Goal: Task Accomplishment & Management: Complete application form

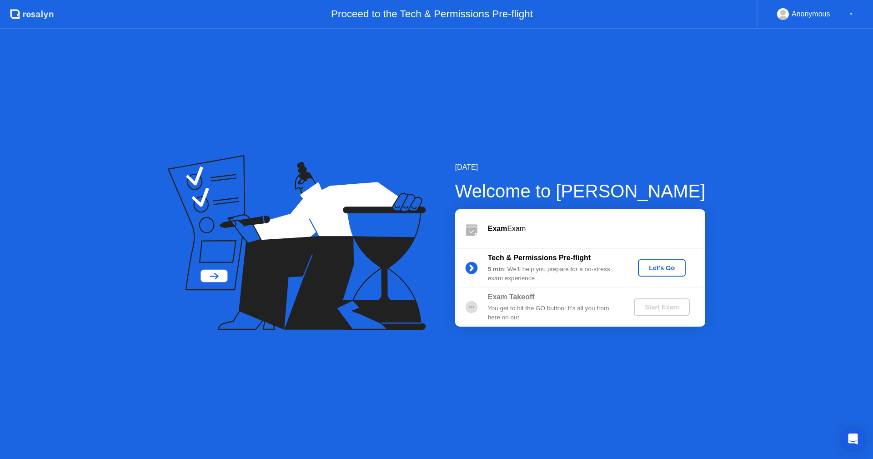
click at [661, 264] on div "Let's Go" at bounding box center [662, 267] width 40 height 7
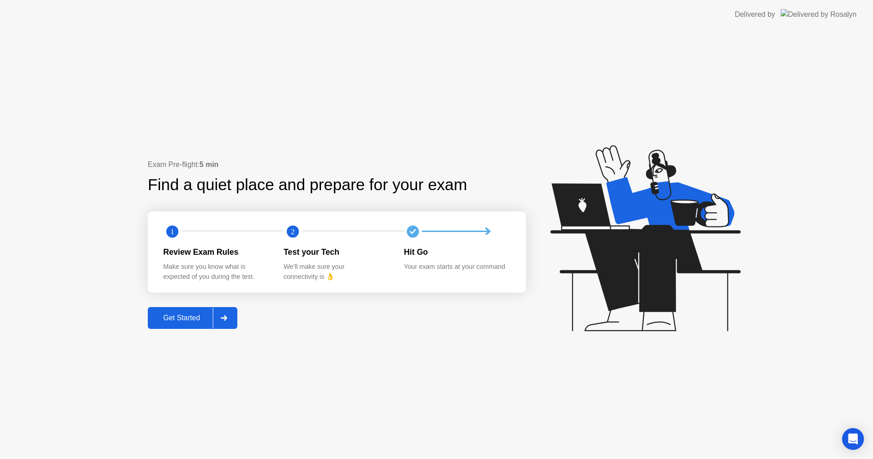
click at [223, 320] on icon at bounding box center [224, 317] width 7 height 5
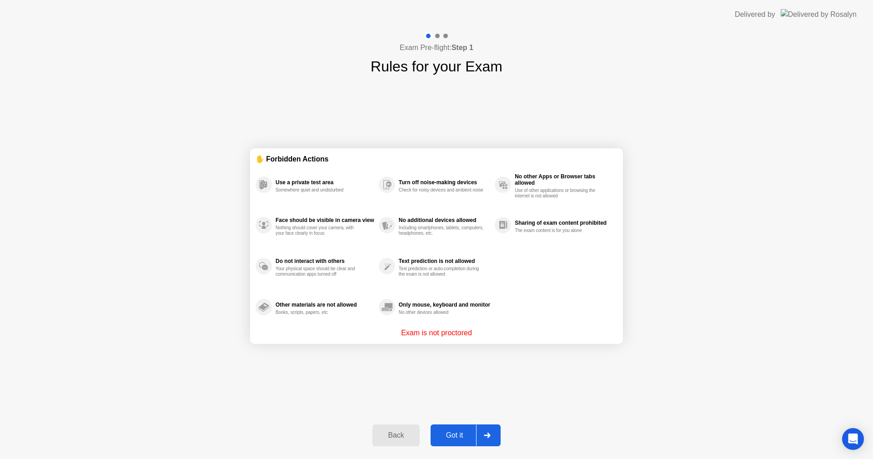
click at [452, 437] on div "Got it" at bounding box center [454, 435] width 43 height 8
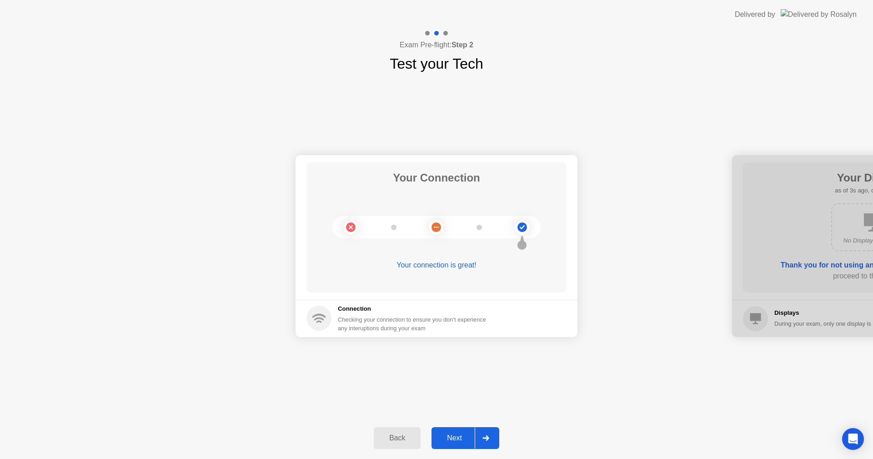
click at [452, 437] on div "Next" at bounding box center [454, 438] width 40 height 8
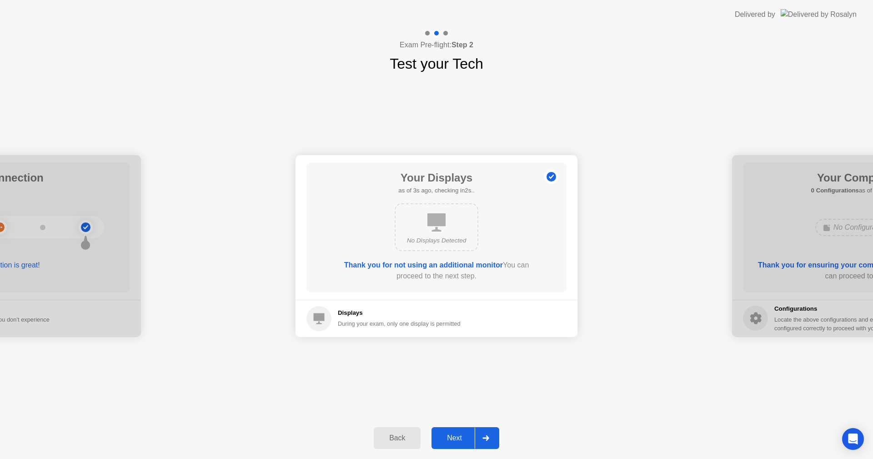
click at [452, 437] on div "Next" at bounding box center [454, 438] width 40 height 8
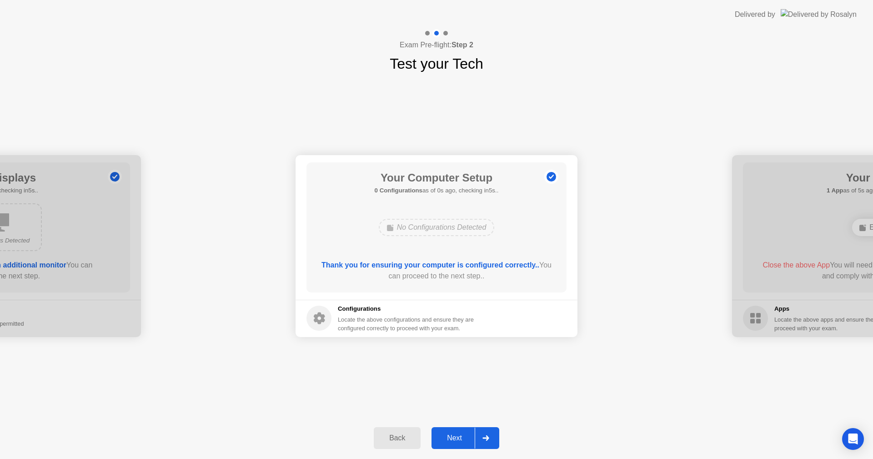
click at [452, 437] on div "Next" at bounding box center [454, 438] width 40 height 8
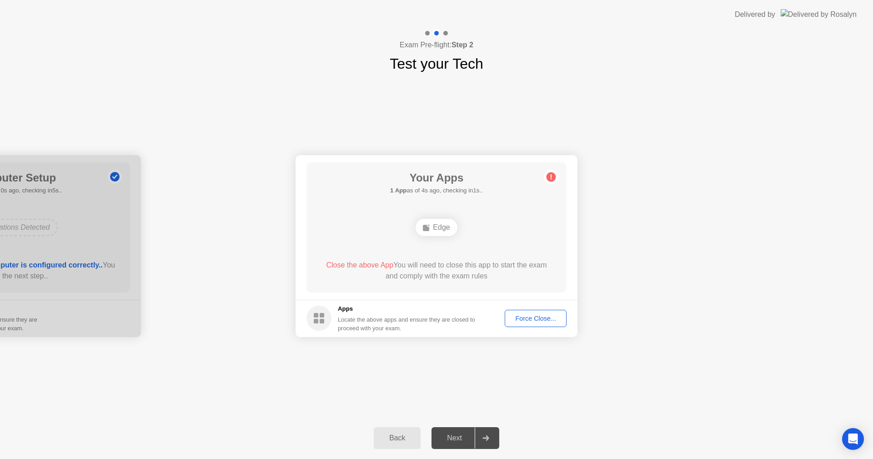
click at [519, 319] on div "Force Close..." at bounding box center [535, 318] width 55 height 7
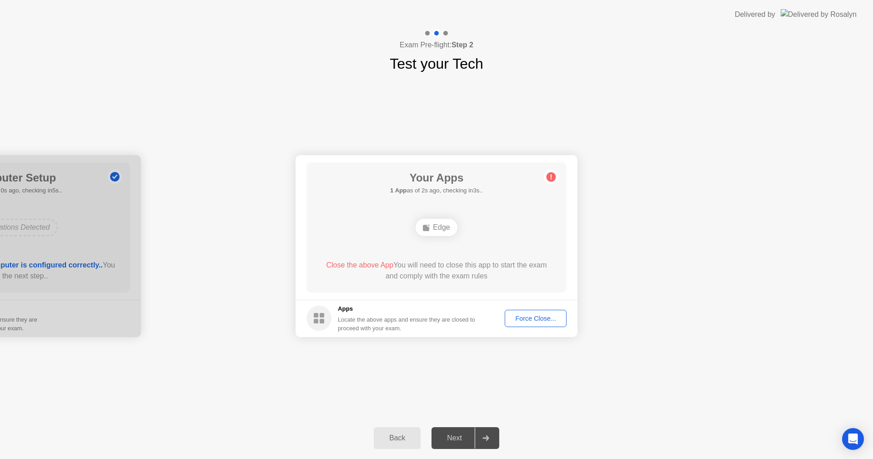
click at [531, 321] on div "Force Close..." at bounding box center [535, 318] width 55 height 7
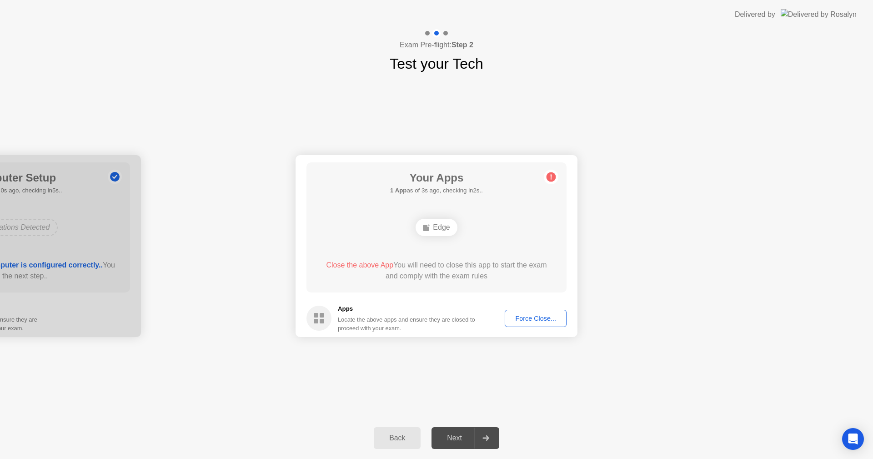
click at [448, 228] on div "Edge" at bounding box center [436, 227] width 41 height 17
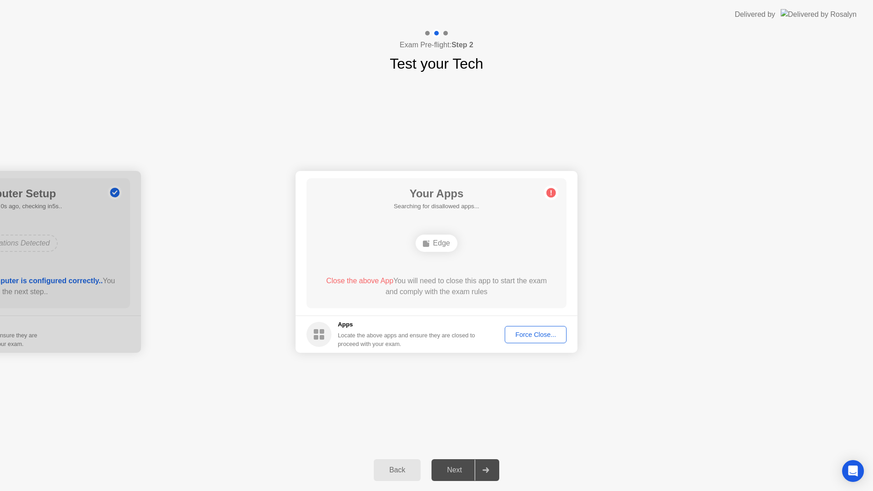
drag, startPoint x: 520, startPoint y: 320, endPoint x: 520, endPoint y: 331, distance: 10.5
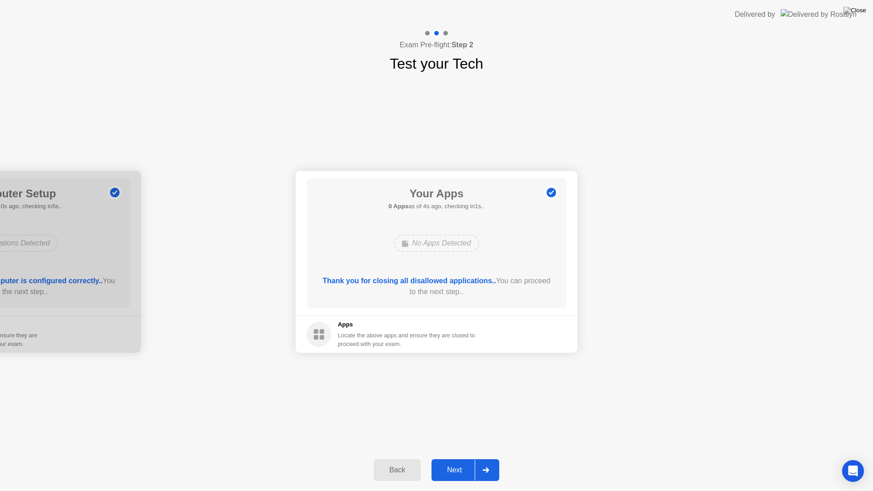
click at [455, 458] on div "Next" at bounding box center [454, 470] width 40 height 8
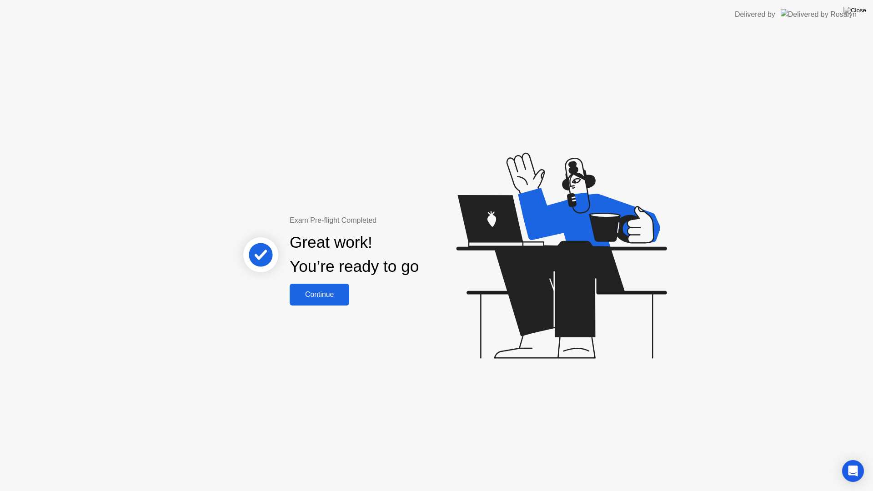
click at [337, 299] on div "Continue" at bounding box center [319, 295] width 54 height 8
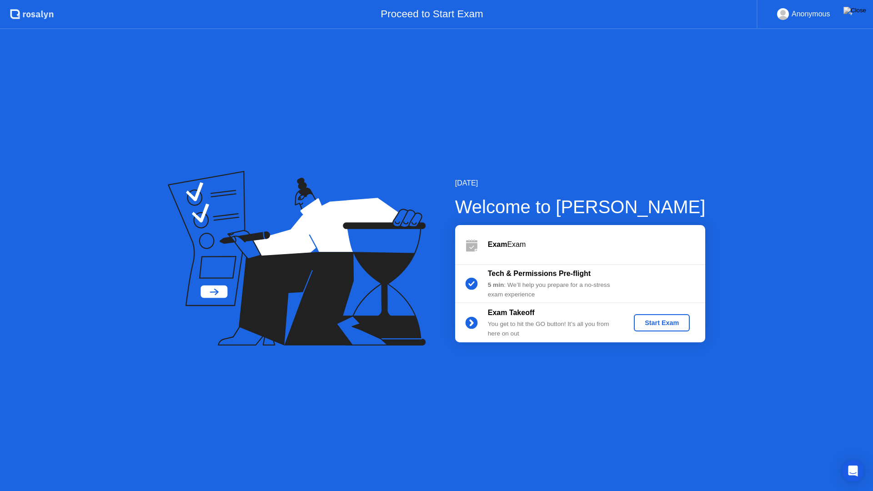
click at [657, 323] on div "Start Exam" at bounding box center [661, 322] width 49 height 7
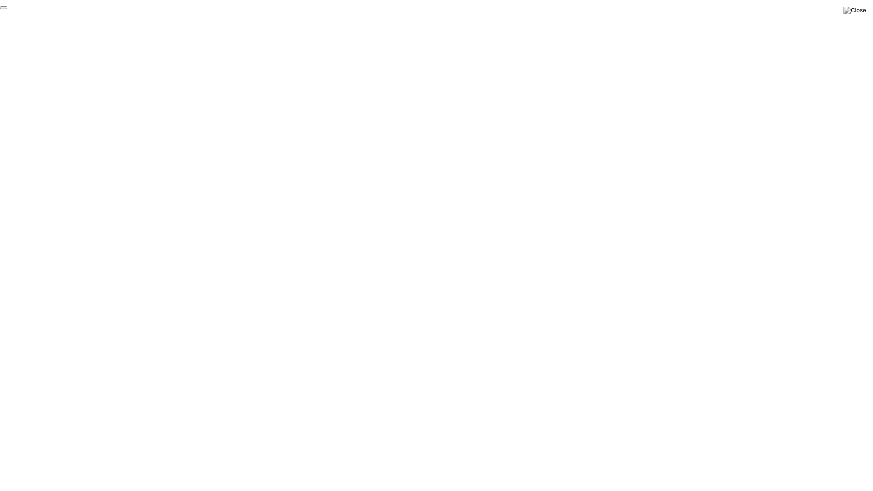
click div "End Proctoring Session"
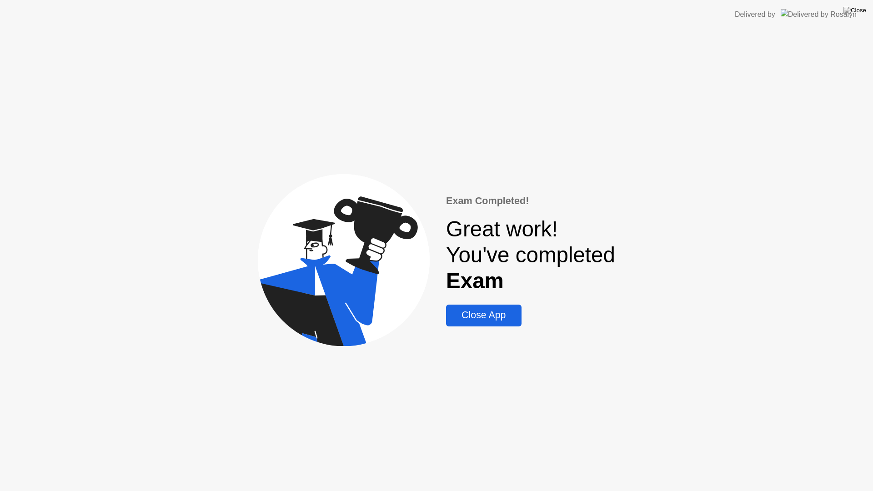
click at [496, 311] on div "Close App" at bounding box center [484, 315] width 70 height 11
